Goal: Task Accomplishment & Management: Manage account settings

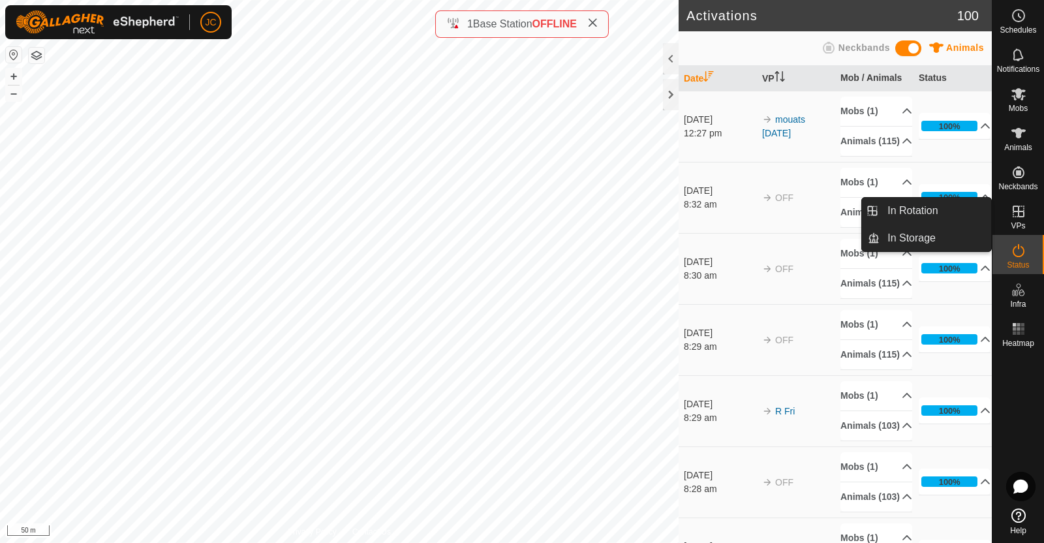
click at [974, 207] on link "In Rotation" at bounding box center [935, 211] width 112 height 26
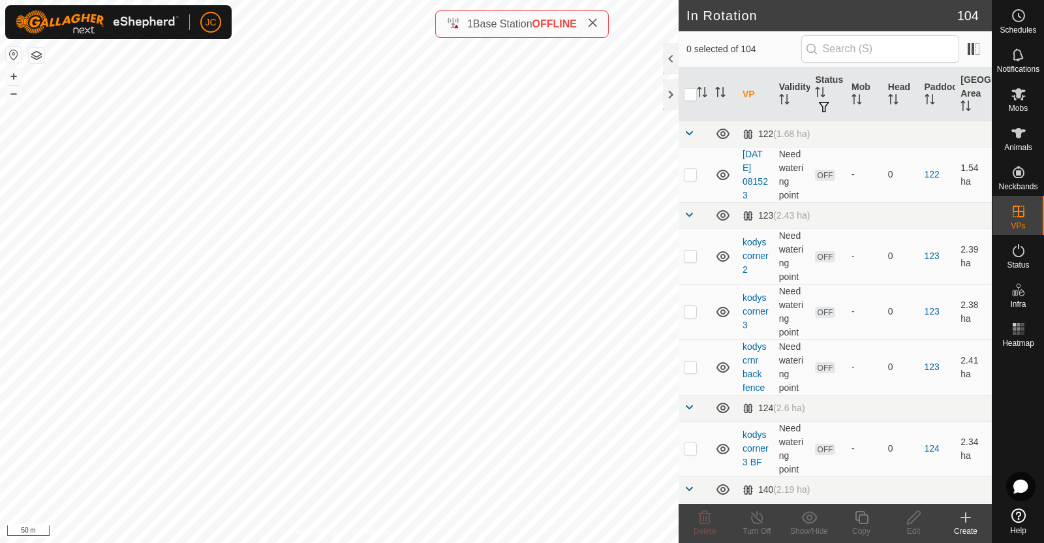
checkbox input "true"
checkbox input "false"
checkbox input "true"
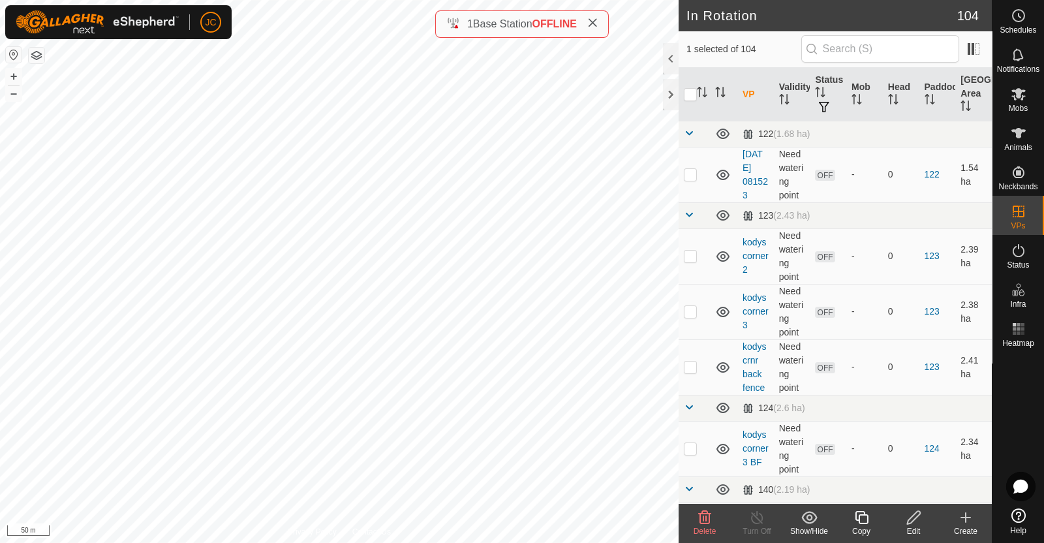
checkbox input "true"
checkbox input "false"
checkbox input "true"
